Goal: Information Seeking & Learning: Learn about a topic

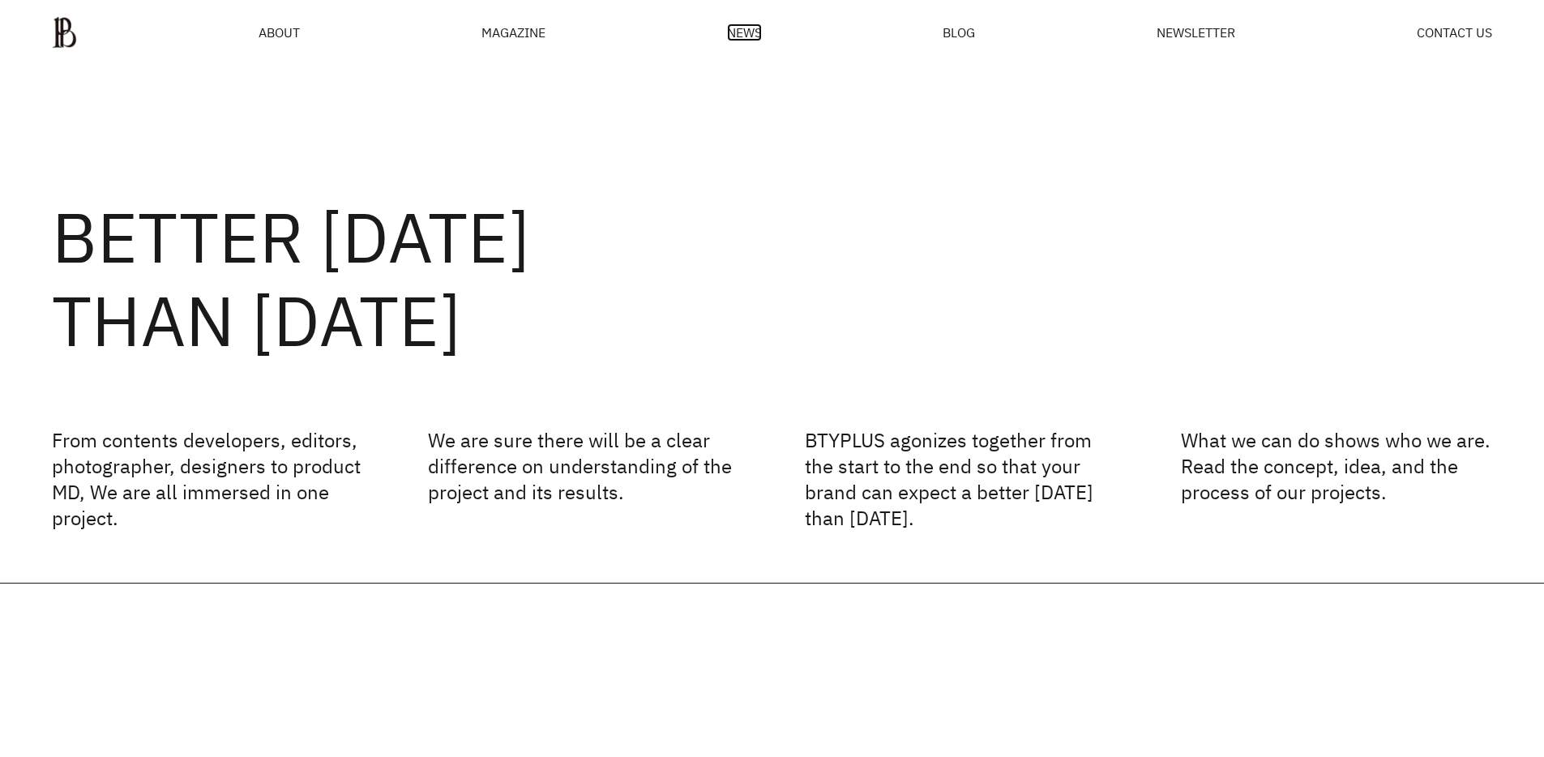
click at [740, 32] on span "NEWS" at bounding box center [744, 32] width 35 height 13
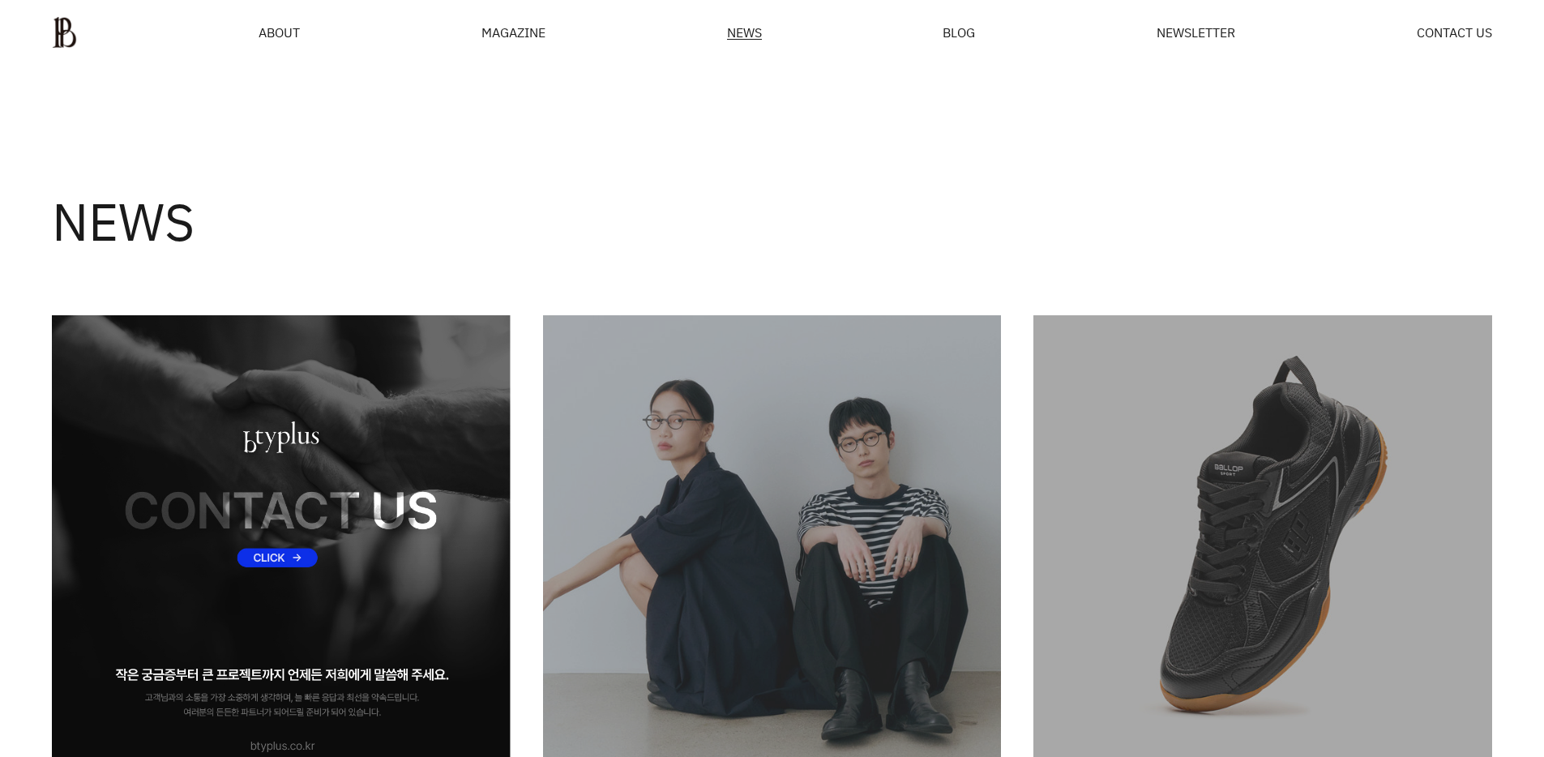
click at [372, 486] on img at bounding box center [281, 544] width 459 height 459
